Goal: Task Accomplishment & Management: Use online tool/utility

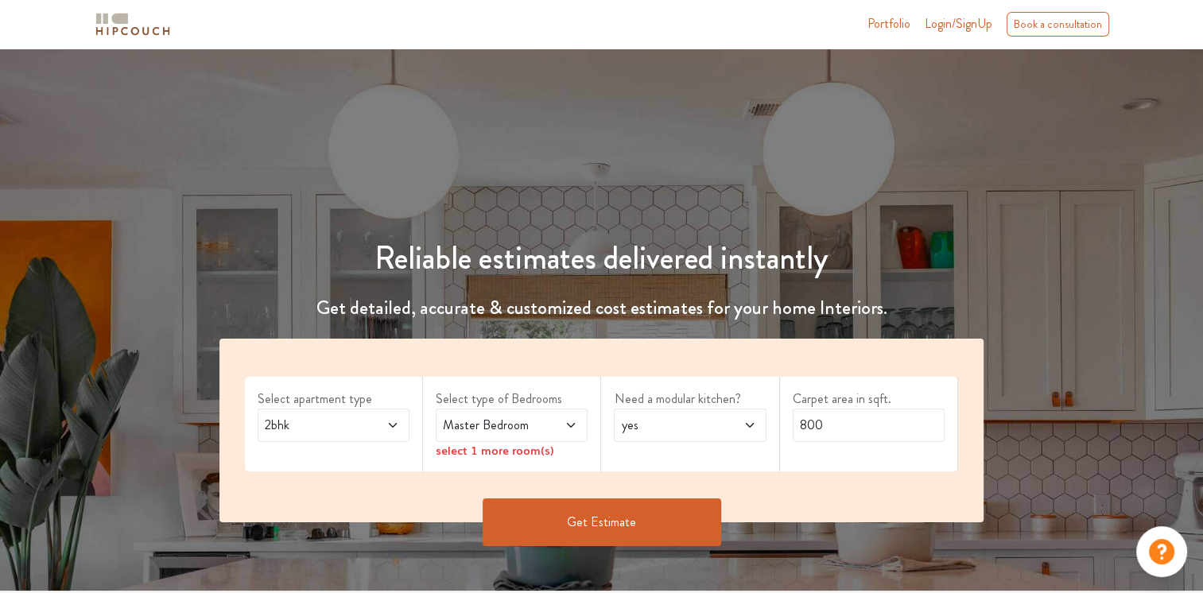
click at [391, 431] on span at bounding box center [382, 425] width 34 height 19
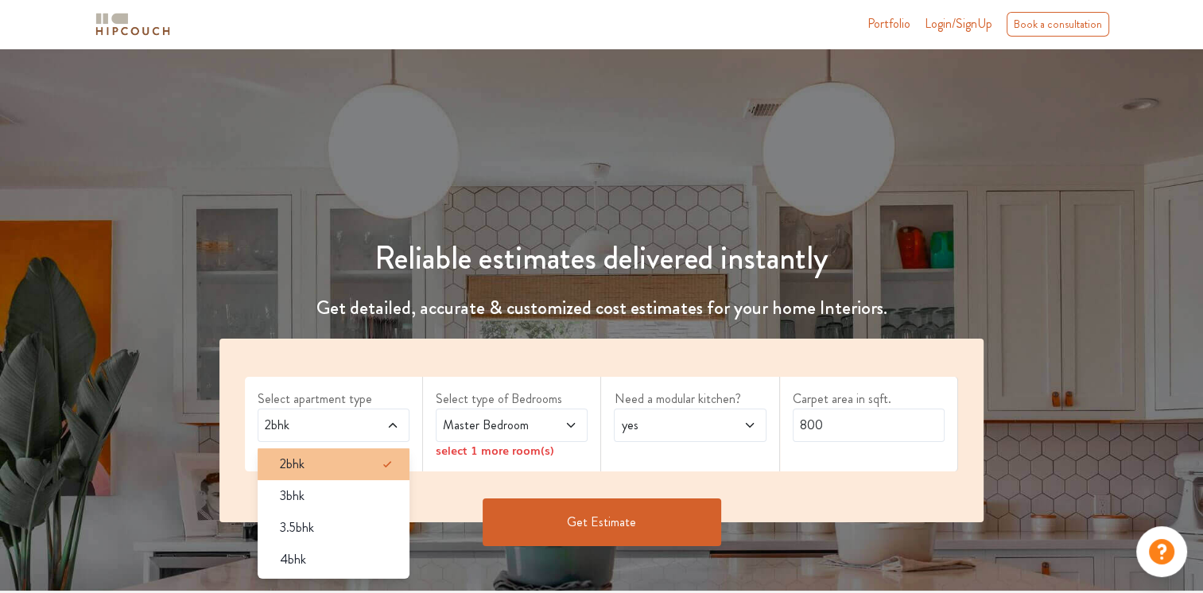
click at [369, 469] on div "2bhk" at bounding box center [338, 464] width 142 height 19
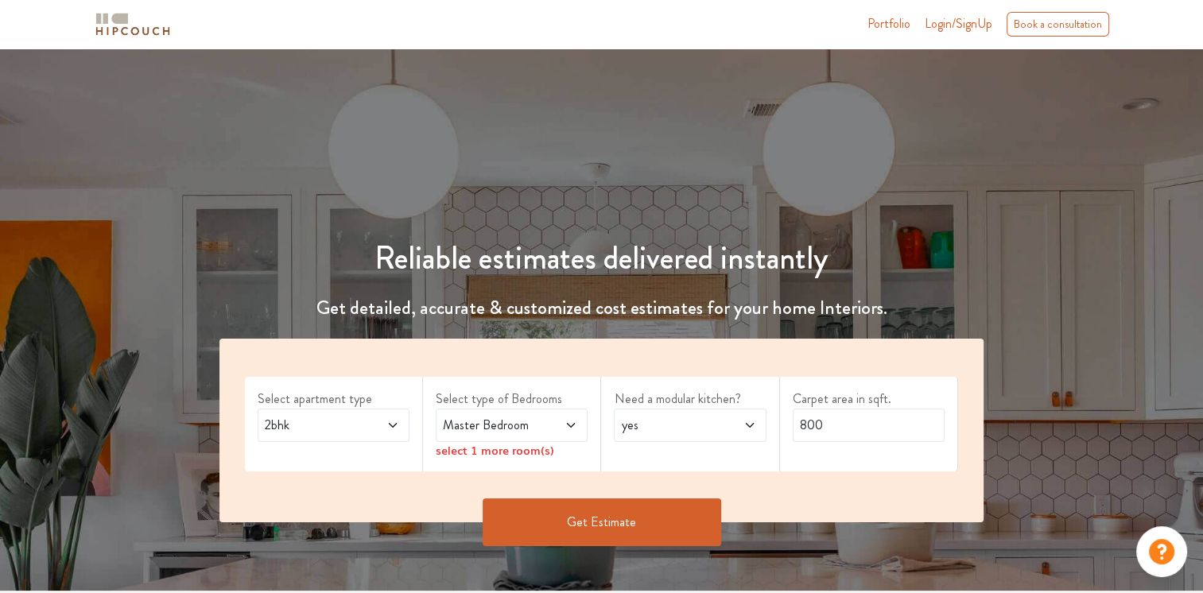
click at [580, 433] on div "Master Bedroom" at bounding box center [512, 425] width 152 height 33
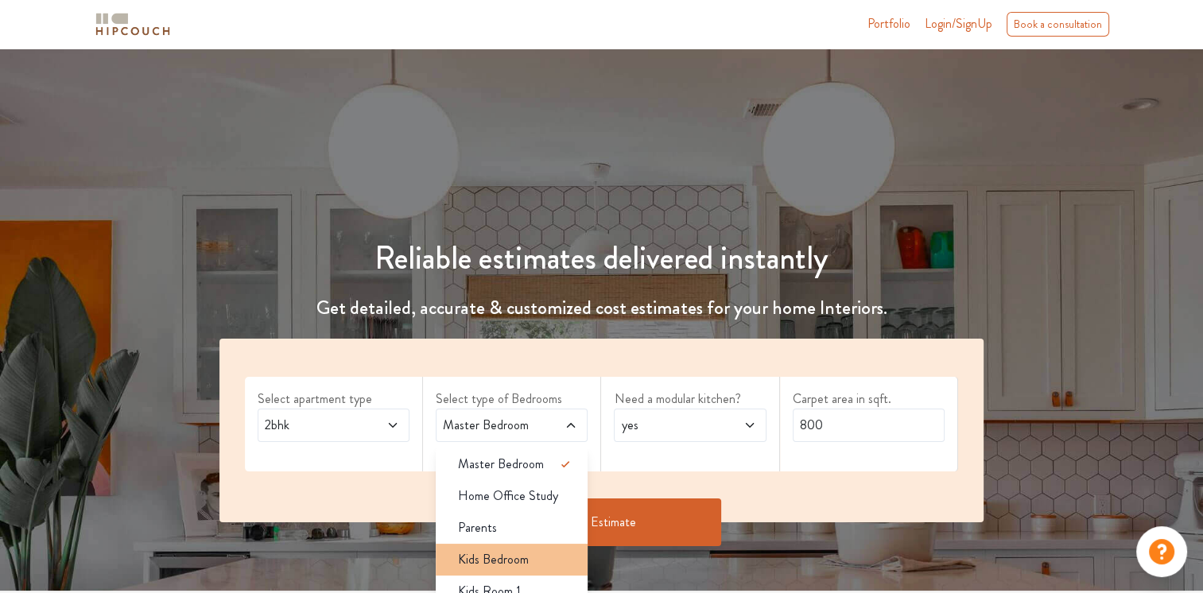
click at [536, 556] on div "Kids Bedroom" at bounding box center [516, 559] width 142 height 19
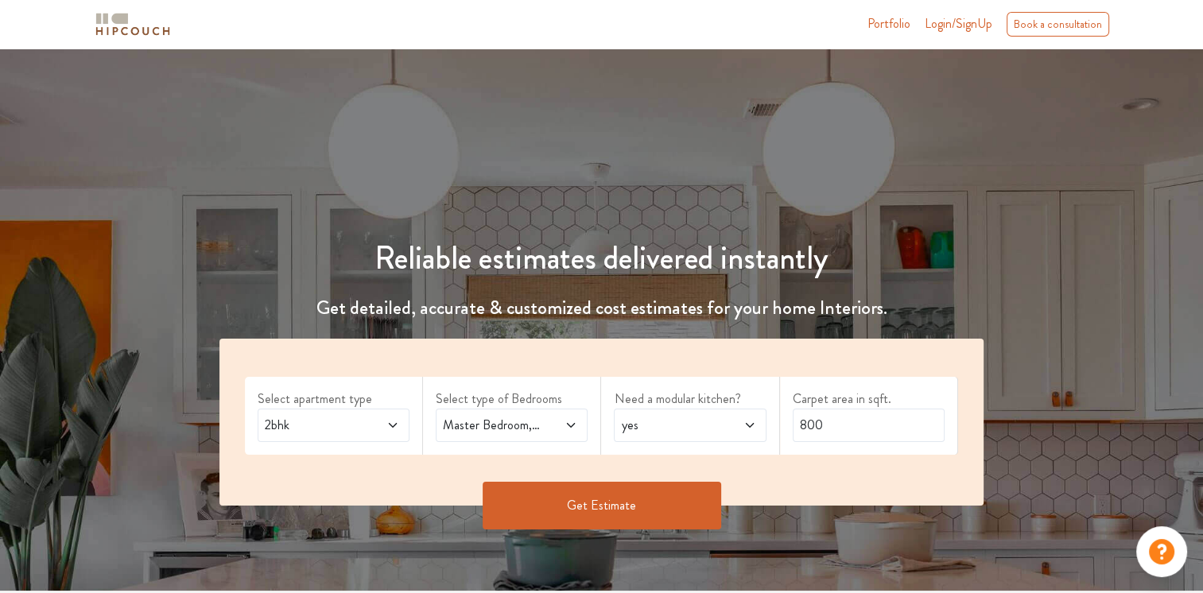
click at [708, 431] on span "yes" at bounding box center [669, 425] width 103 height 19
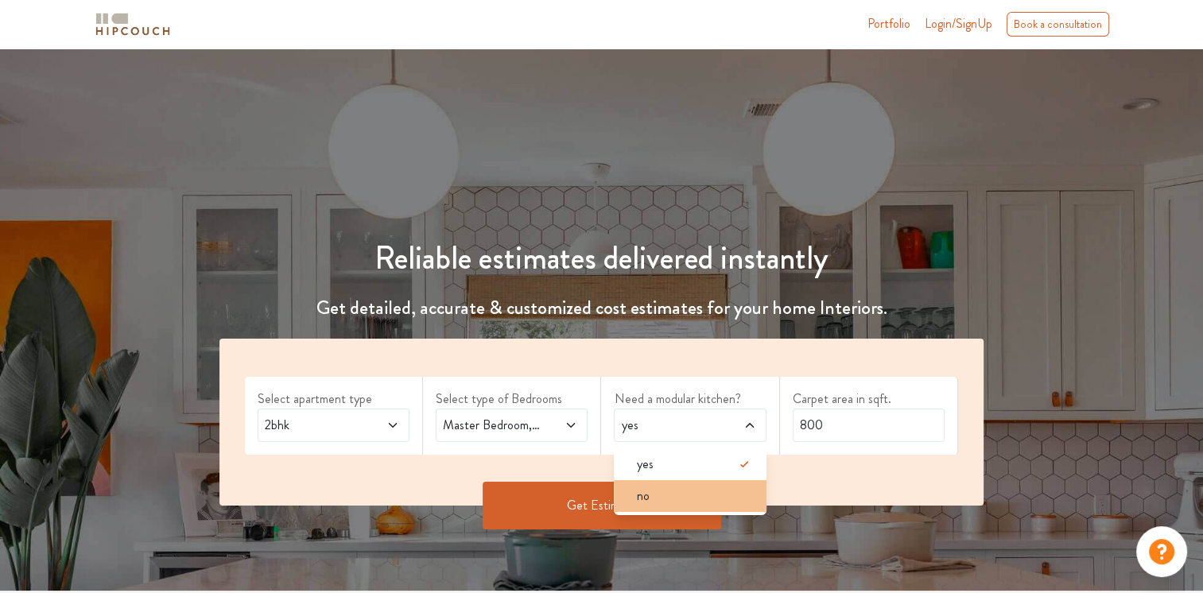
click at [686, 505] on li "no" at bounding box center [690, 496] width 152 height 32
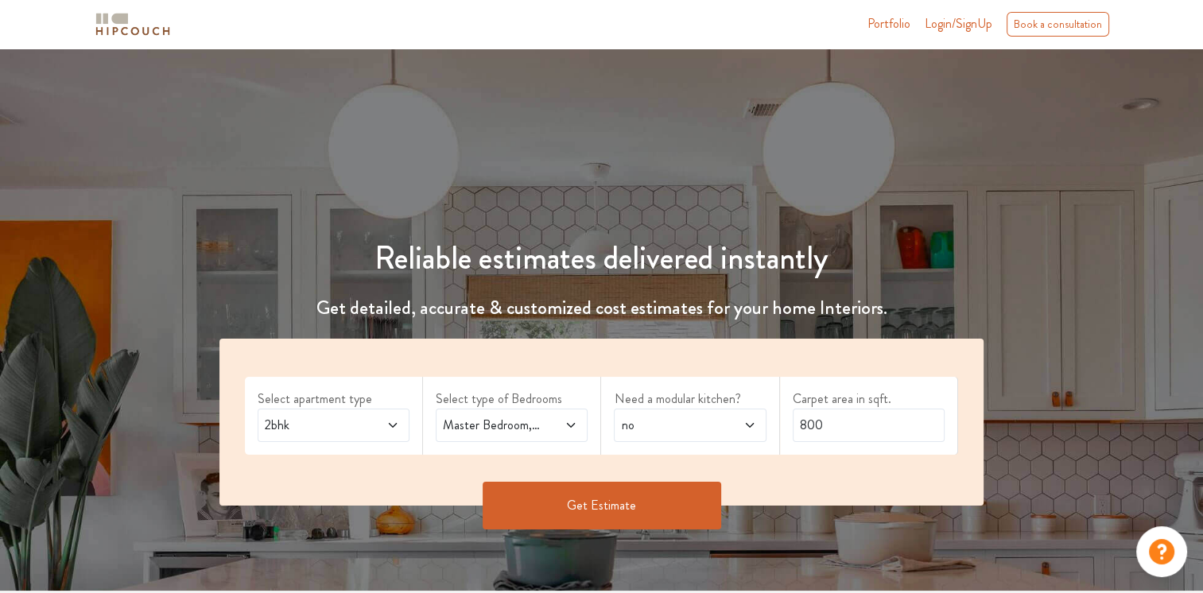
click at [693, 507] on button "Get Estimate" at bounding box center [602, 506] width 238 height 48
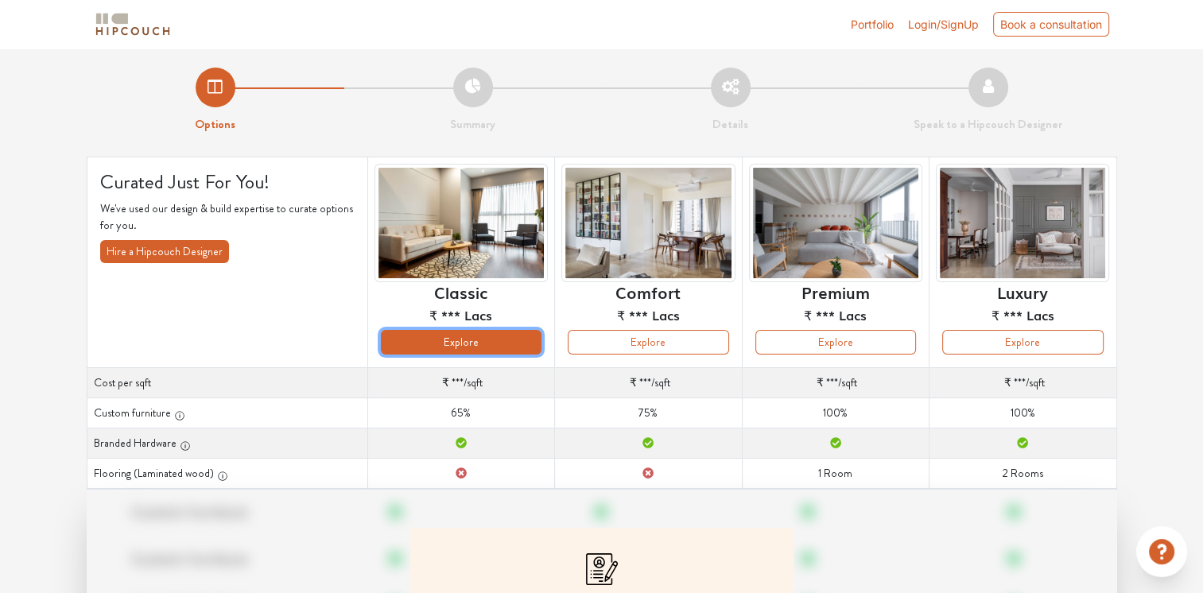
click at [493, 351] on button "Explore" at bounding box center [461, 342] width 161 height 25
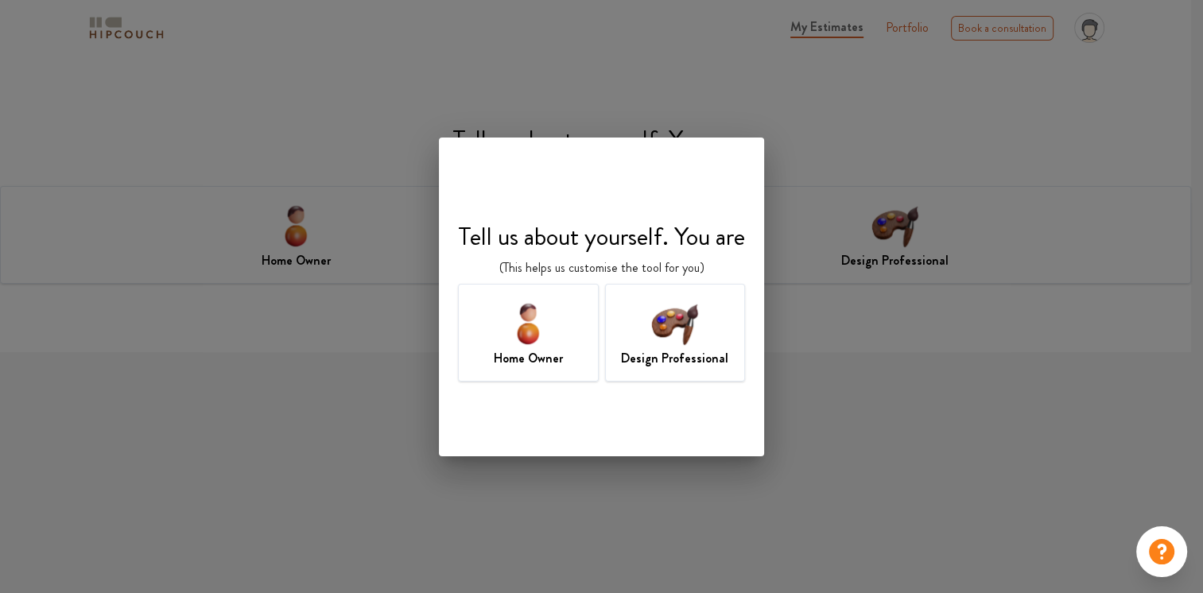
click at [690, 335] on img at bounding box center [675, 323] width 52 height 52
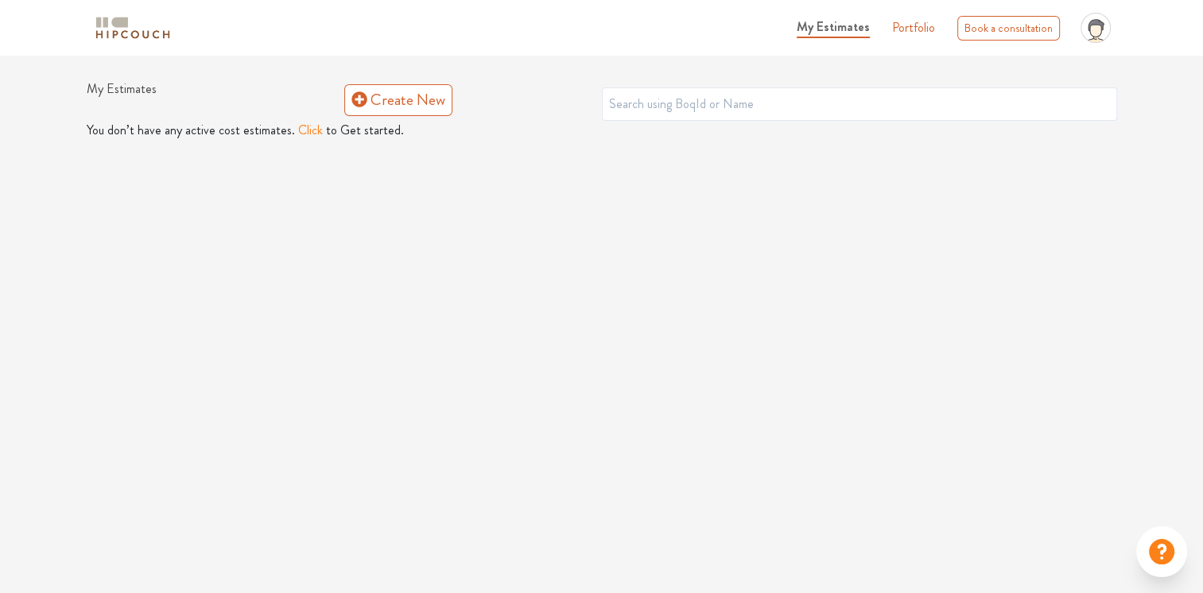
click at [303, 131] on button "Click" at bounding box center [310, 130] width 25 height 19
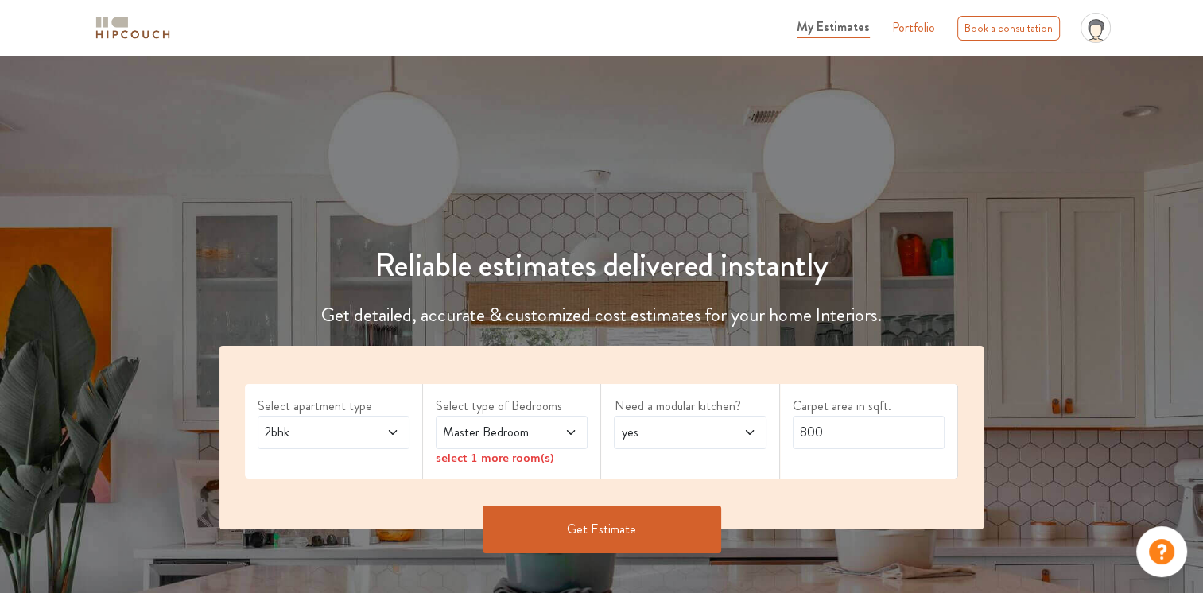
click at [482, 432] on span "Master Bedroom" at bounding box center [491, 432] width 103 height 19
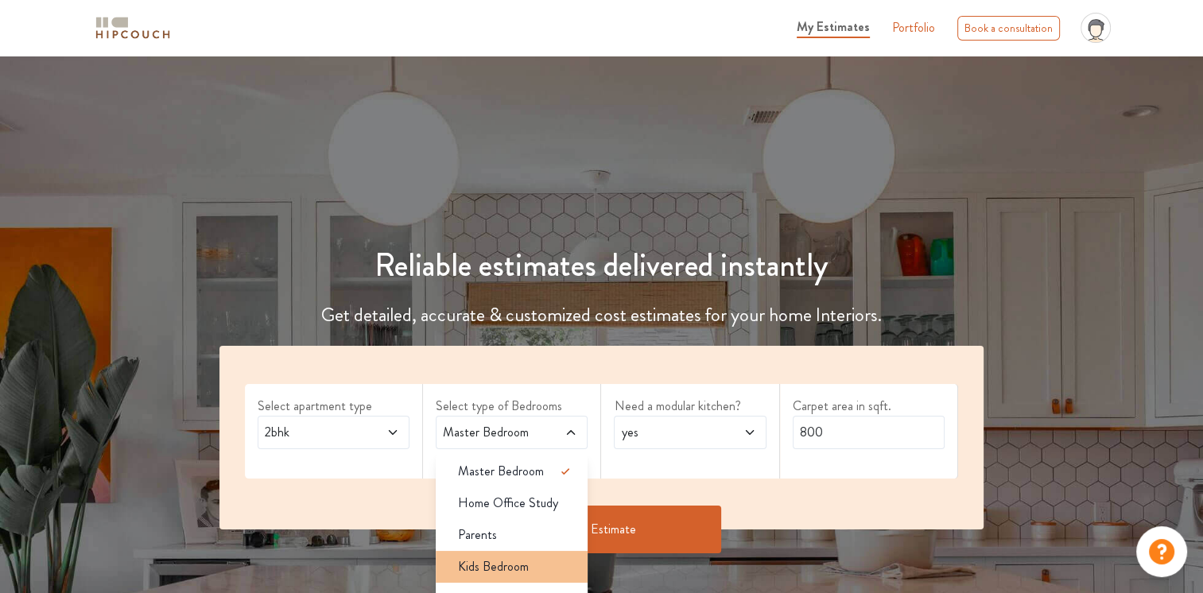
click at [533, 575] on div "Kids Bedroom" at bounding box center [516, 566] width 142 height 19
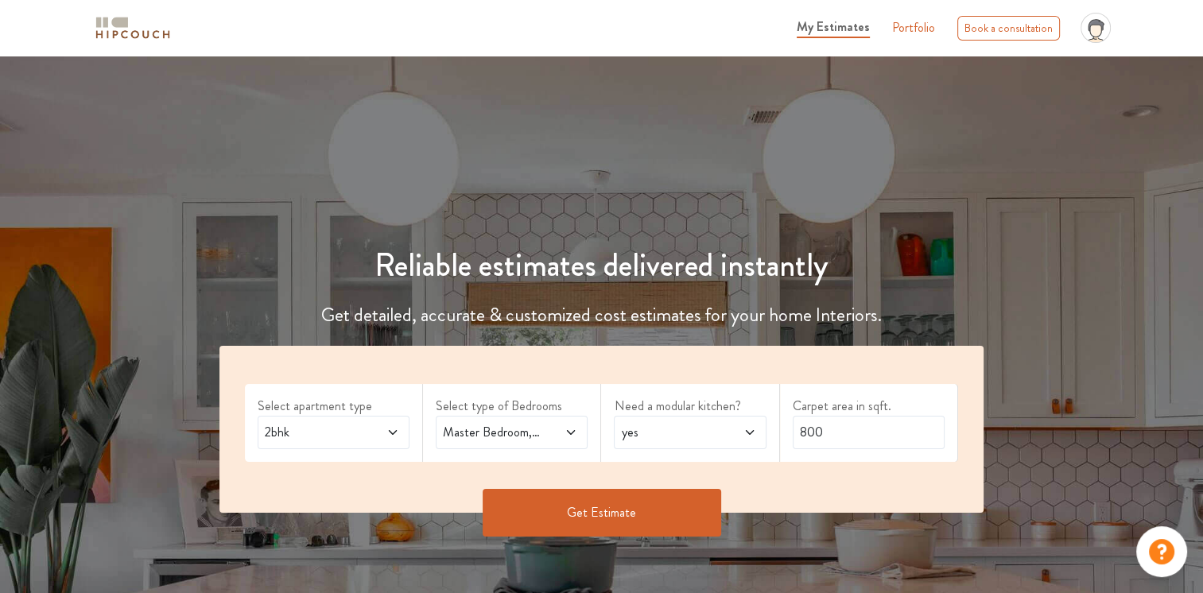
click at [738, 421] on div "yes" at bounding box center [690, 432] width 152 height 33
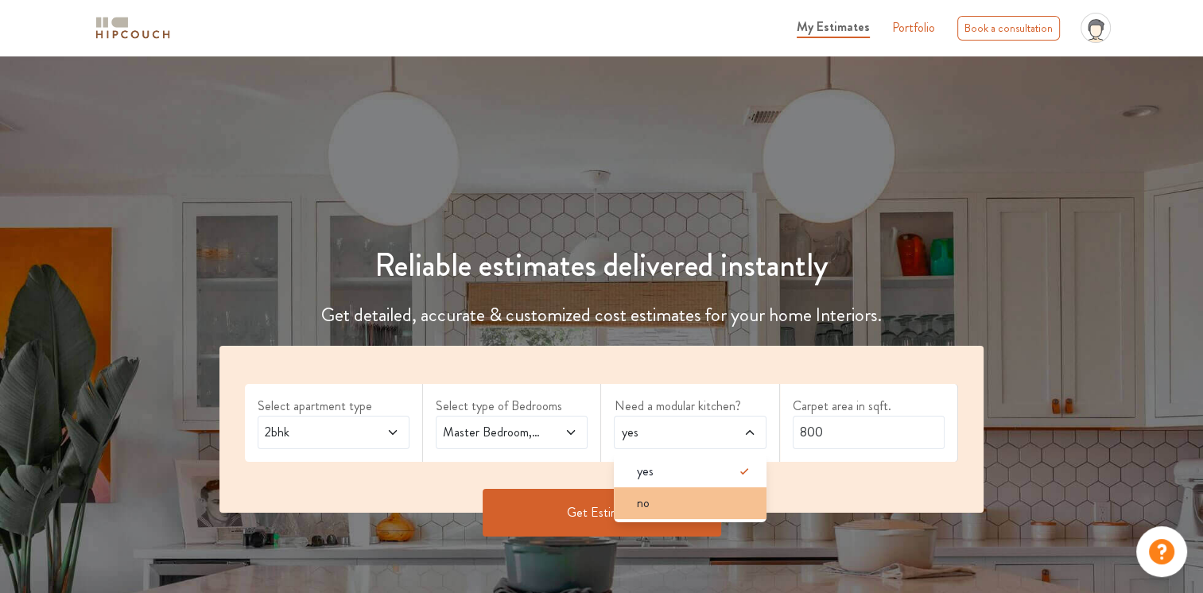
click at [728, 501] on div "no" at bounding box center [694, 503] width 142 height 19
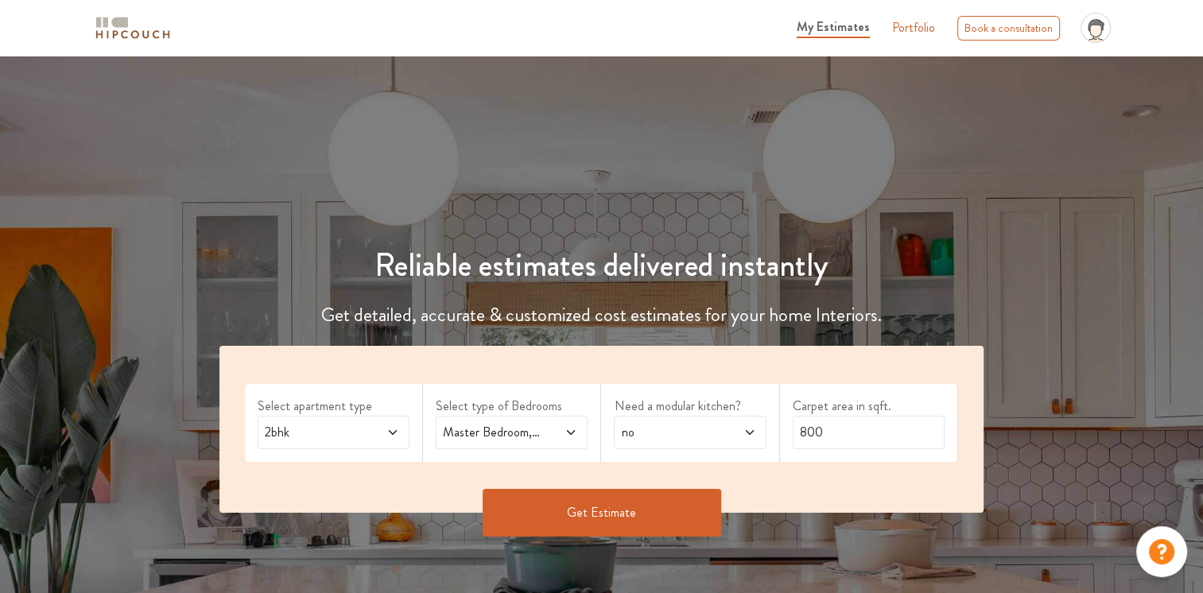
click at [661, 522] on button "Get Estimate" at bounding box center [602, 513] width 238 height 48
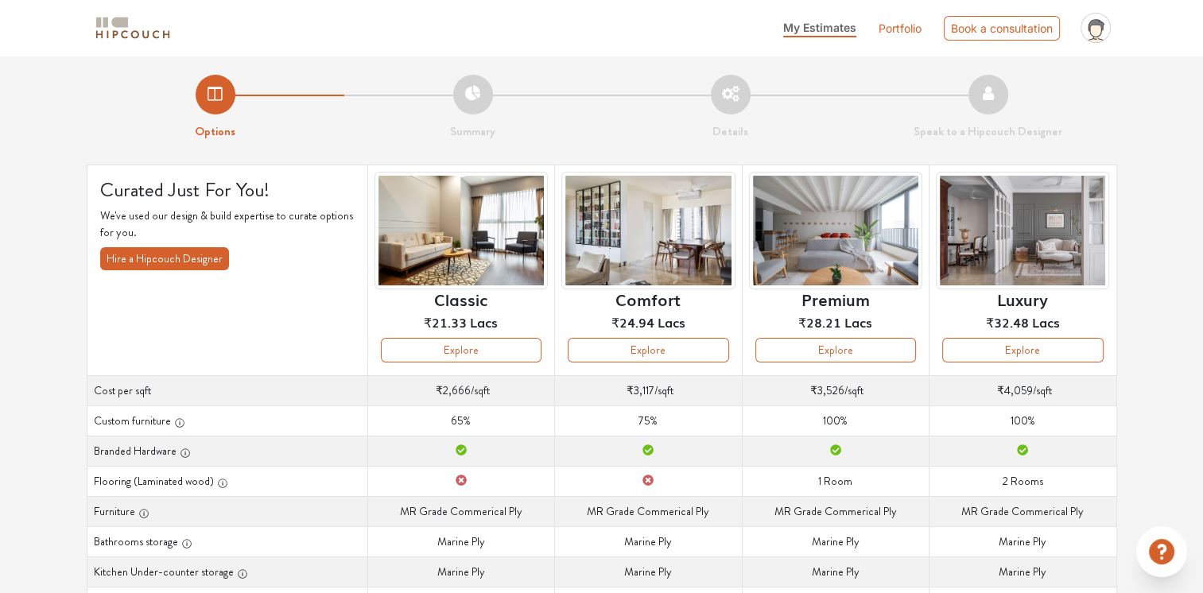
click at [473, 100] on li "Summary" at bounding box center [473, 108] width 258 height 66
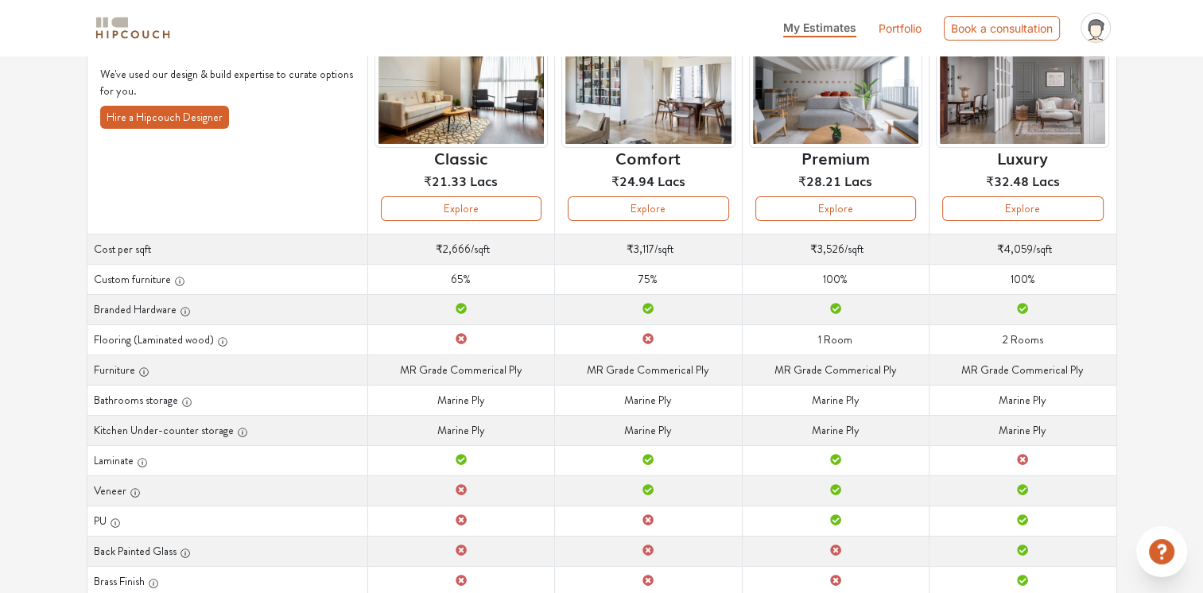
click at [756, 291] on td "Custom furniture 100%" at bounding box center [835, 279] width 187 height 30
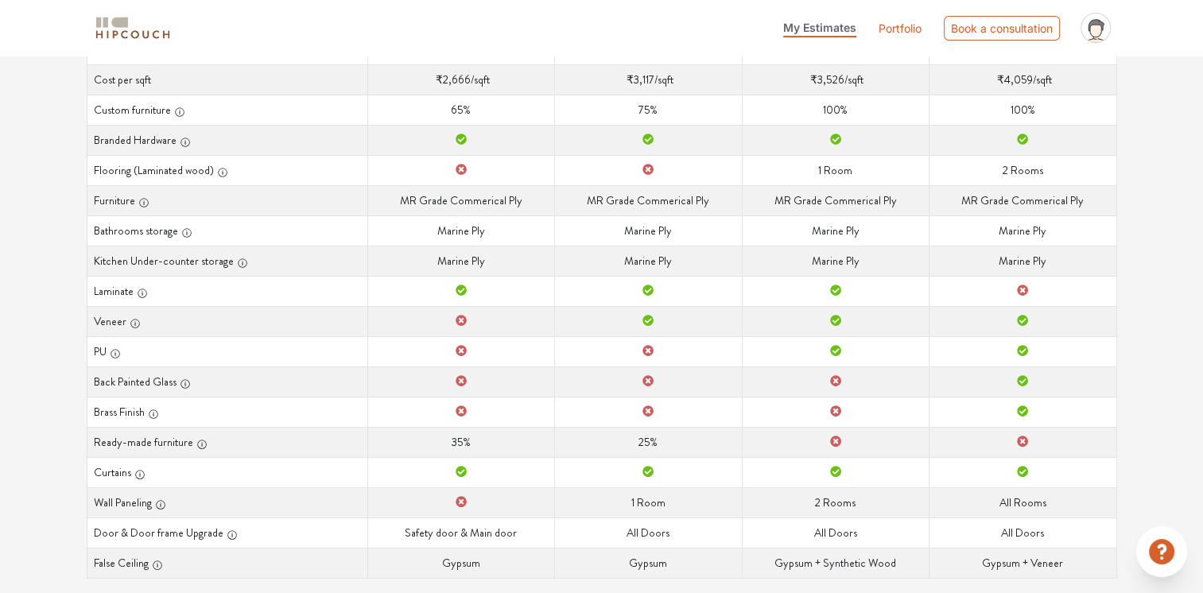
click at [756, 291] on td "Laminate" at bounding box center [835, 291] width 187 height 30
